Goal: Share content

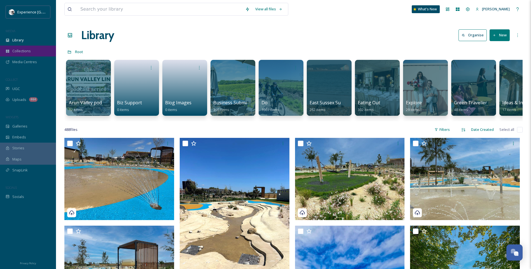
click at [30, 50] on span "Collections" at bounding box center [21, 50] width 18 height 5
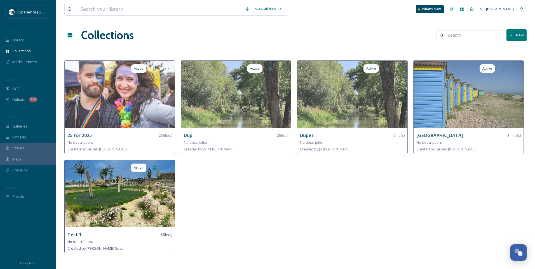
click at [76, 238] on div "No description." at bounding box center [119, 241] width 105 height 7
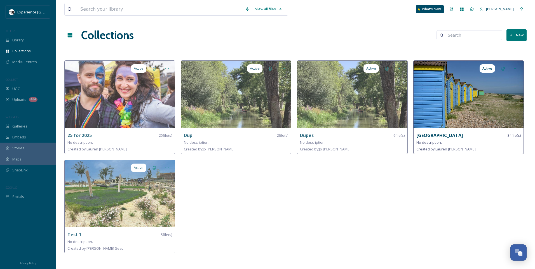
click at [452, 138] on div "Littlehampton 34 file(s)" at bounding box center [468, 135] width 105 height 7
click at [440, 119] on img at bounding box center [469, 94] width 110 height 67
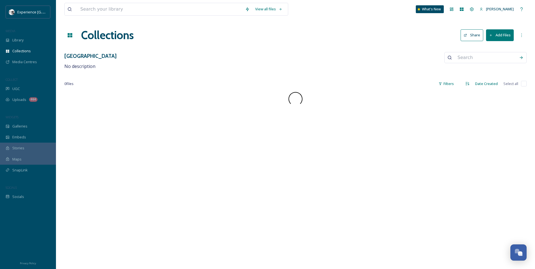
click at [478, 36] on button "Share" at bounding box center [472, 34] width 23 height 11
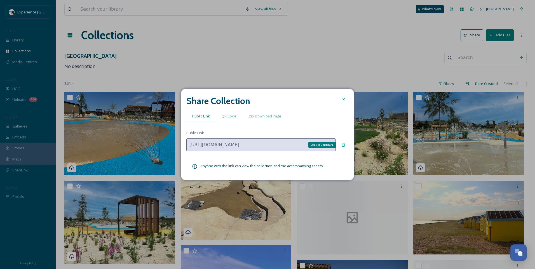
click at [346, 145] on div "Copy to Clipboard" at bounding box center [344, 145] width 10 height 10
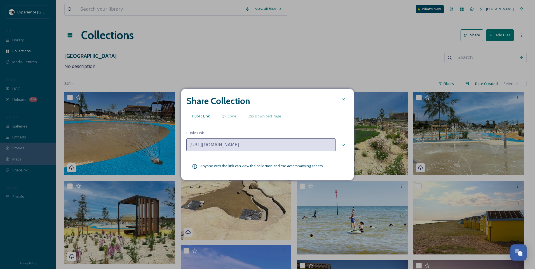
click at [345, 99] on icon at bounding box center [343, 99] width 4 height 4
